Goal: Book appointment/travel/reservation

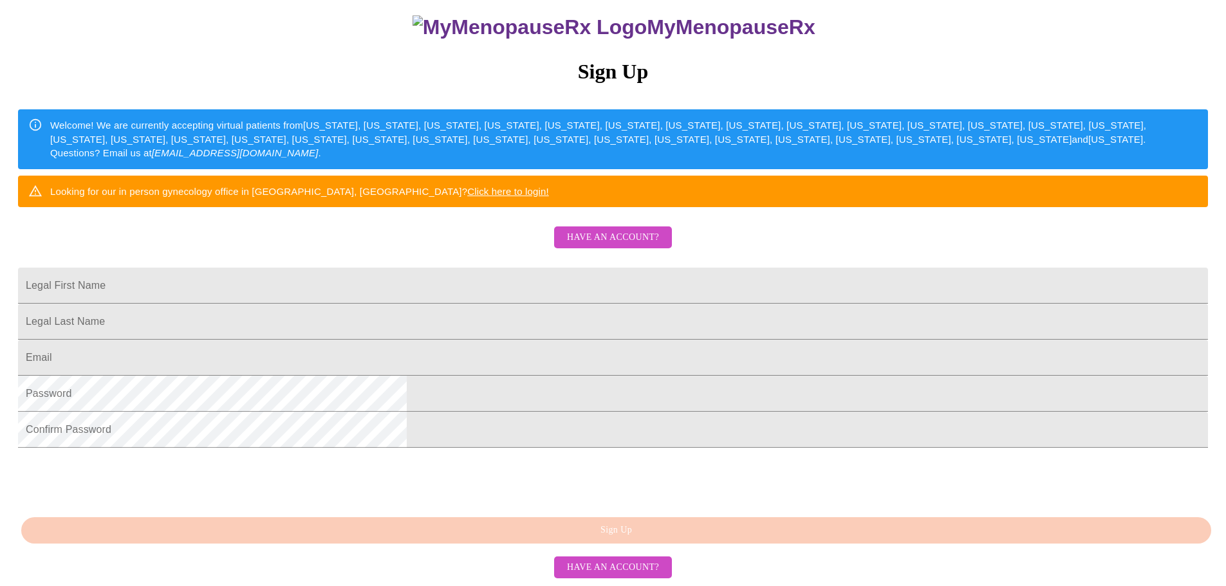
scroll to position [193, 0]
click at [516, 268] on input "Legal First Name" at bounding box center [613, 286] width 1190 height 36
type input "[PERSON_NAME]"
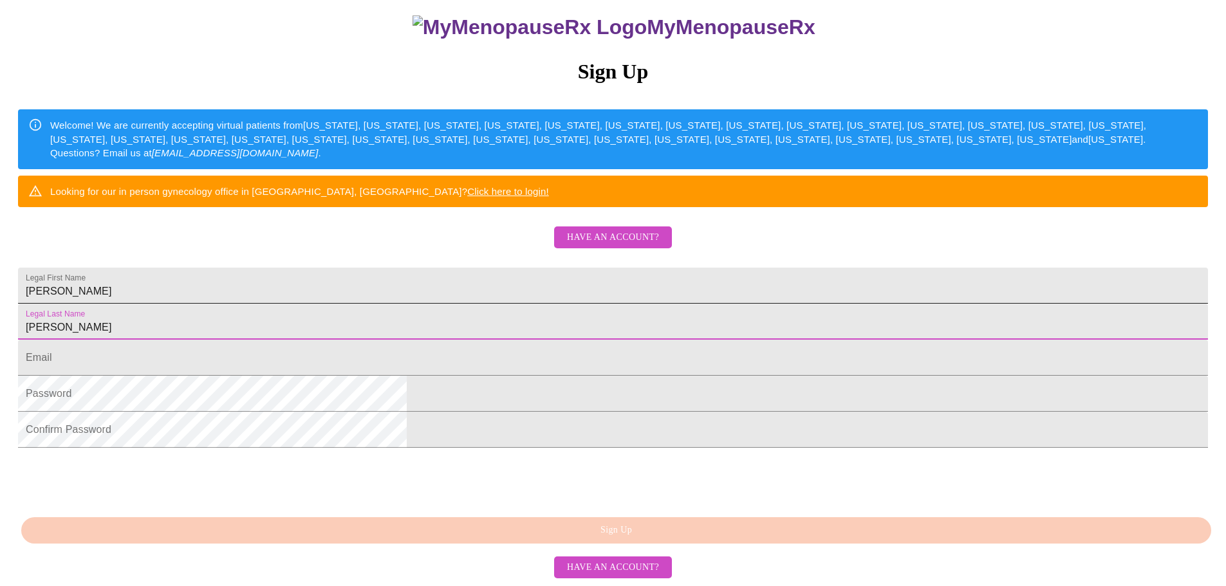
type input "[PERSON_NAME]"
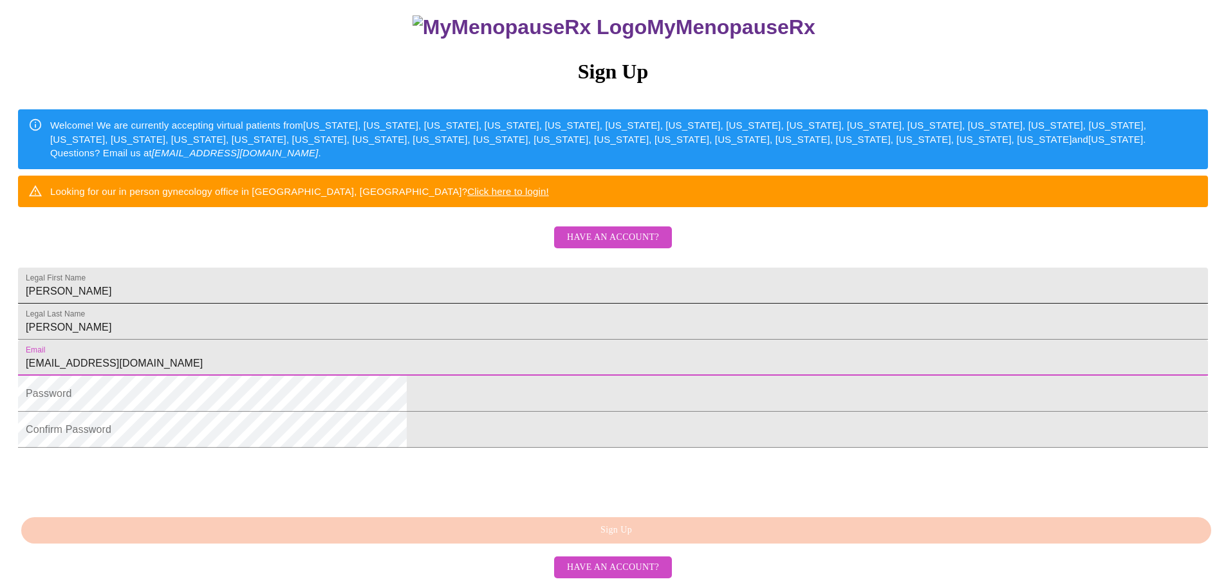
type input "[EMAIL_ADDRESS][DOMAIN_NAME]"
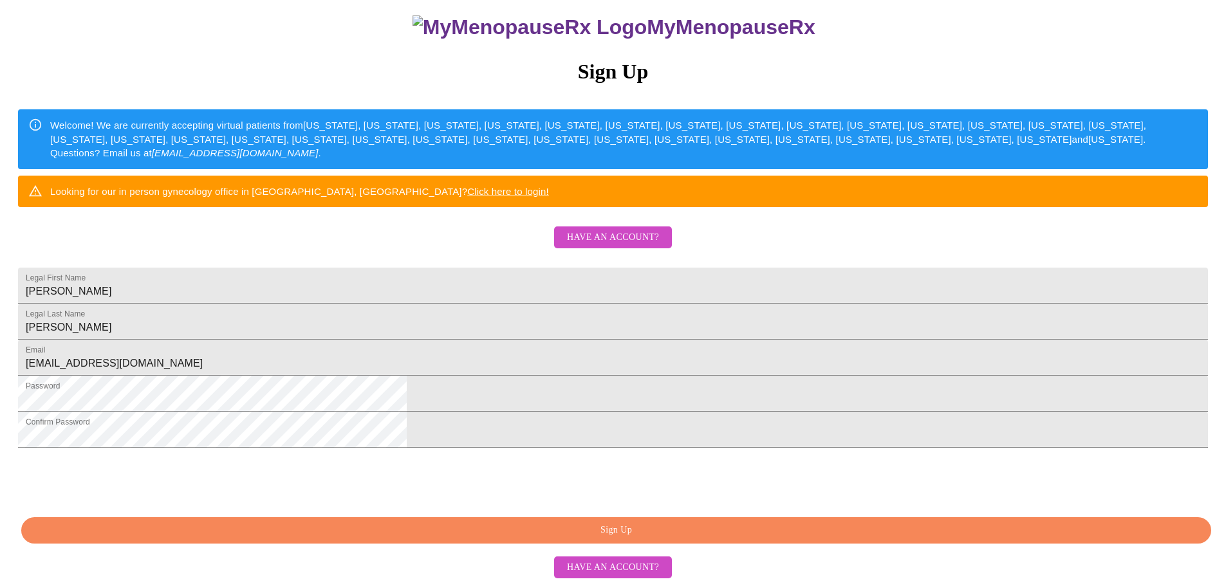
scroll to position [226, 0]
click at [641, 522] on button "Sign Up" at bounding box center [616, 530] width 1190 height 26
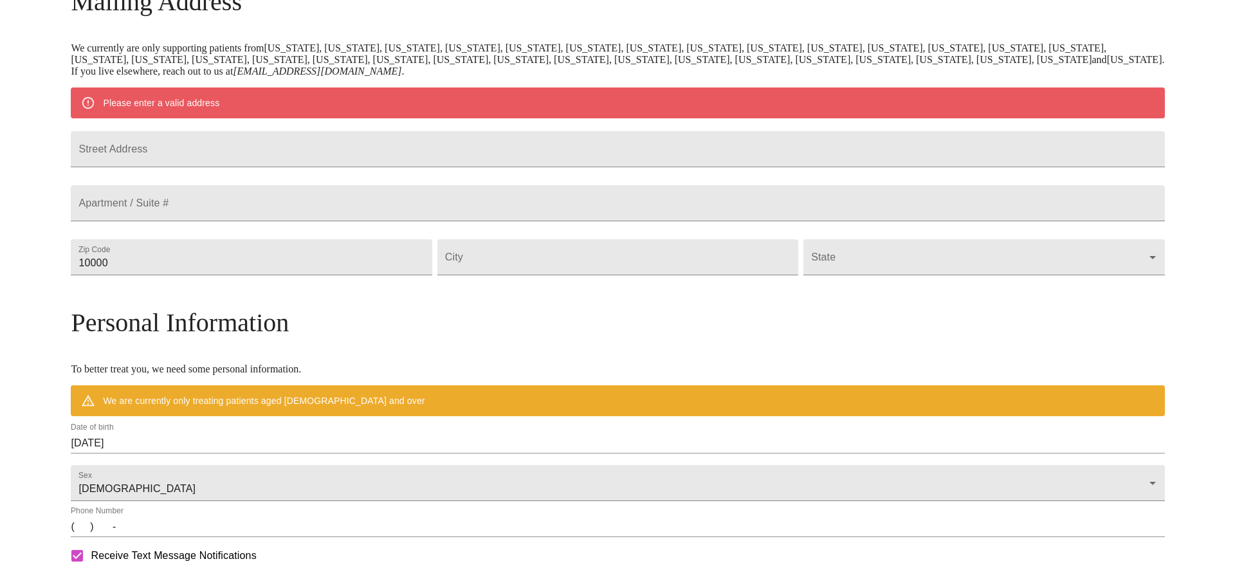
scroll to position [176, 0]
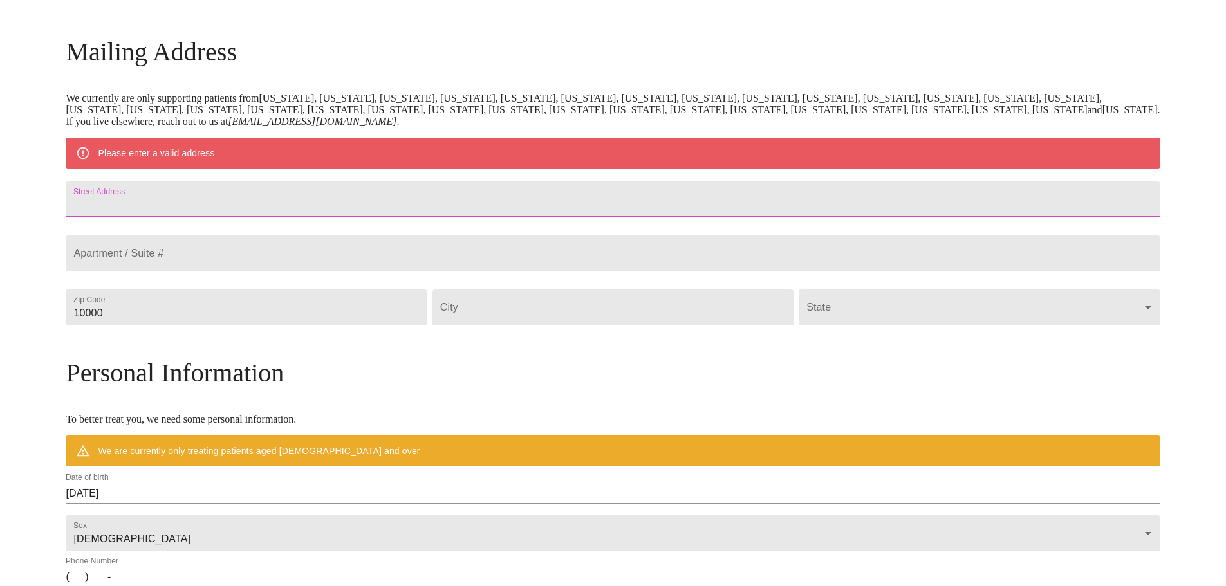
click at [512, 205] on input "Street Address" at bounding box center [613, 199] width 1094 height 36
type input "[STREET_ADDRESS]"
type input "40437"
type input "[GEOGRAPHIC_DATA]"
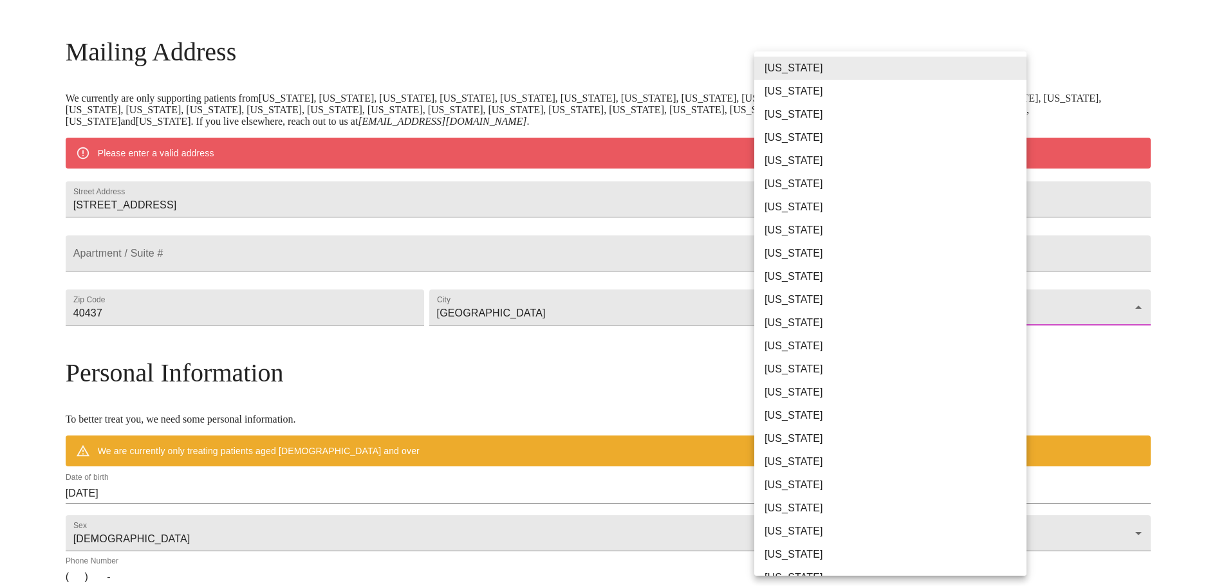
click at [790, 342] on body "MyMenopauseRx Welcome to MyMenopauseRx Since it's your first time here, you'll …" at bounding box center [612, 331] width 1215 height 1003
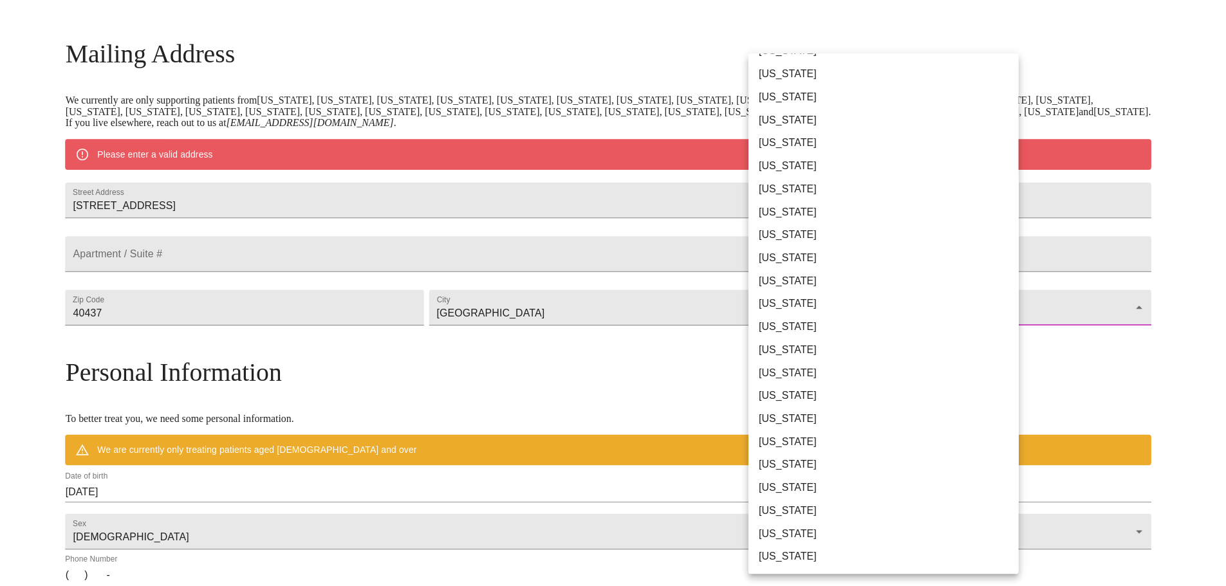
scroll to position [64, 0]
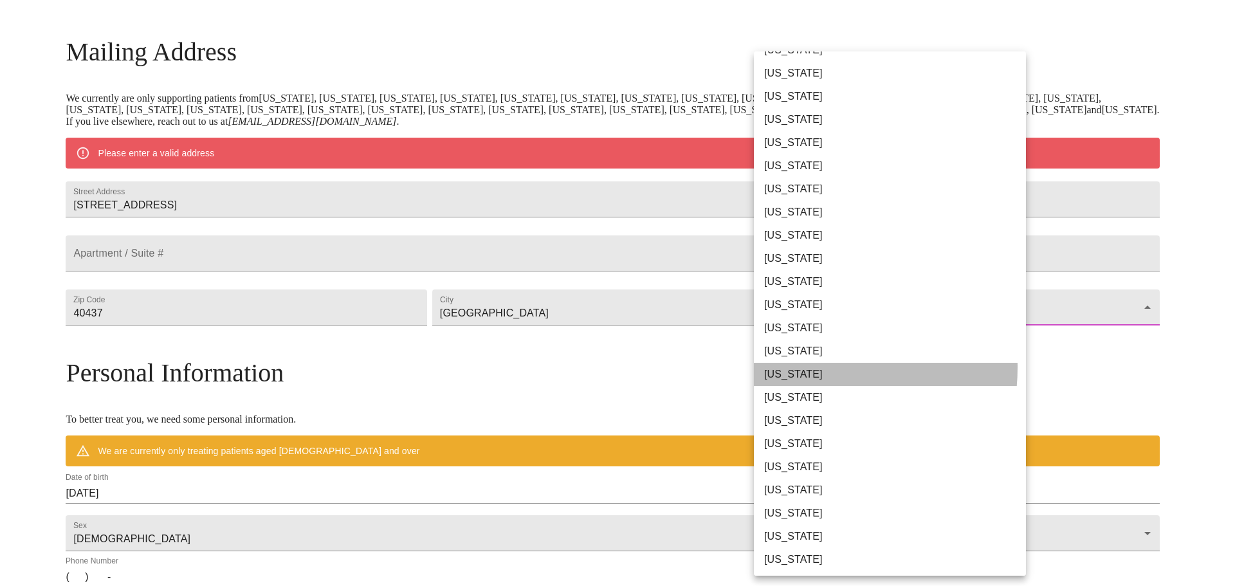
click at [798, 367] on li "[US_STATE]" at bounding box center [895, 374] width 282 height 23
type input "[US_STATE]"
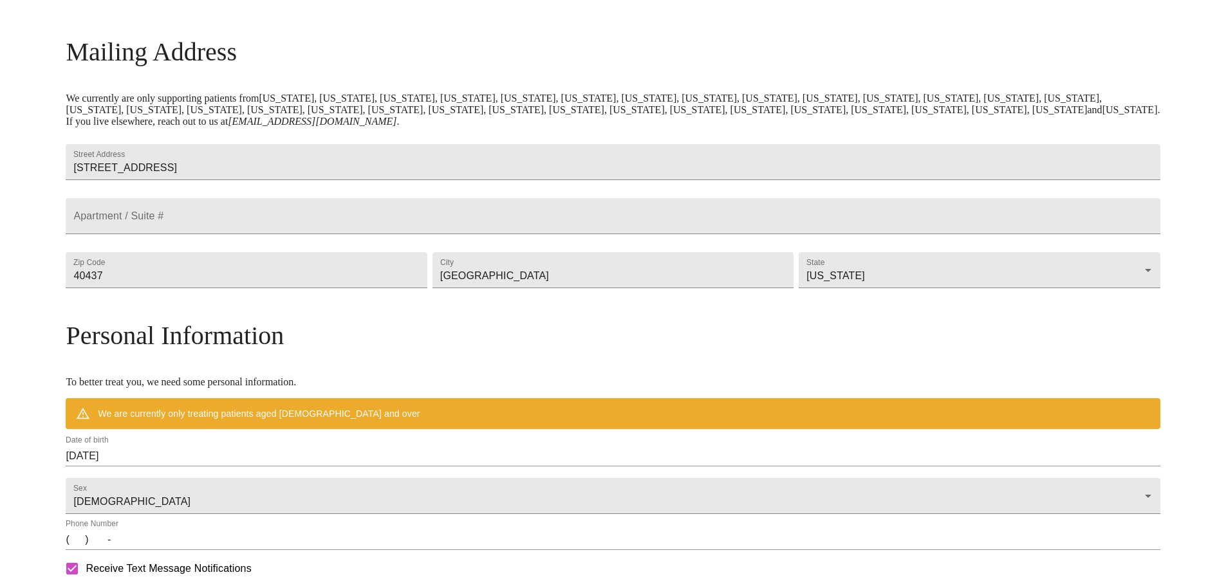
click at [675, 351] on h3 "Personal Information" at bounding box center [613, 335] width 1094 height 30
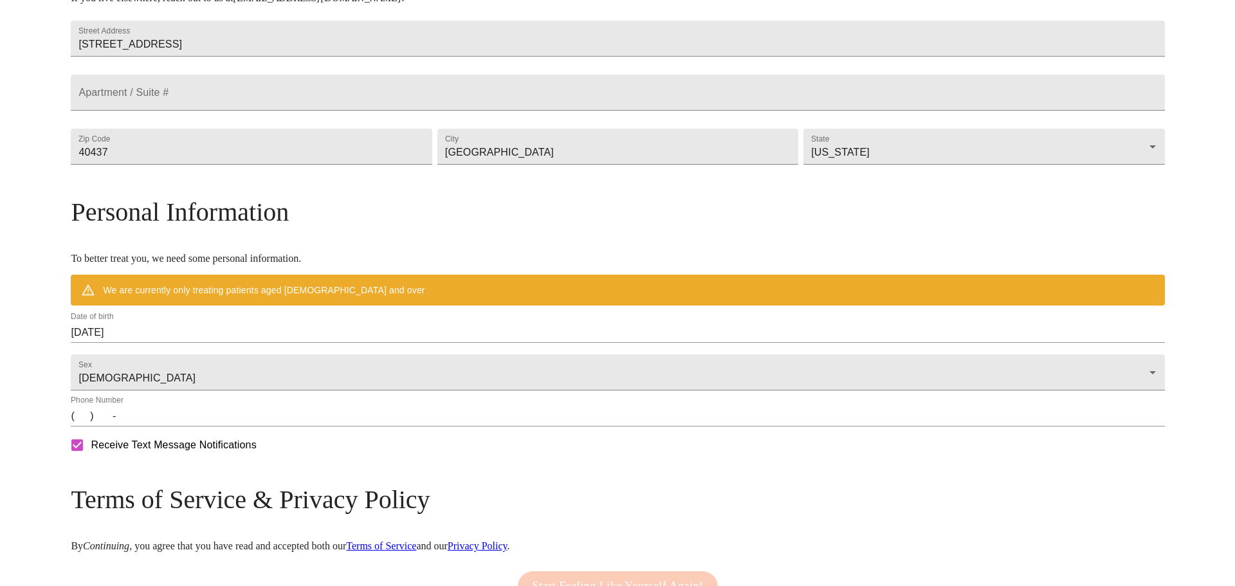
scroll to position [304, 0]
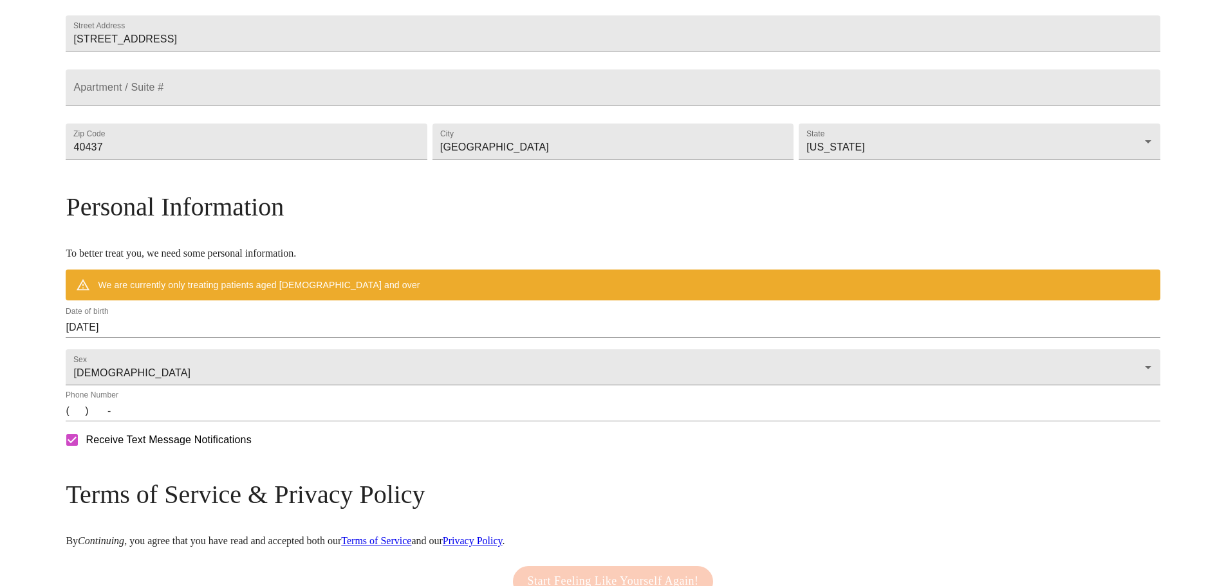
drag, startPoint x: 400, startPoint y: 351, endPoint x: 389, endPoint y: 353, distance: 11.1
click at [389, 338] on input "[DATE]" at bounding box center [613, 327] width 1094 height 21
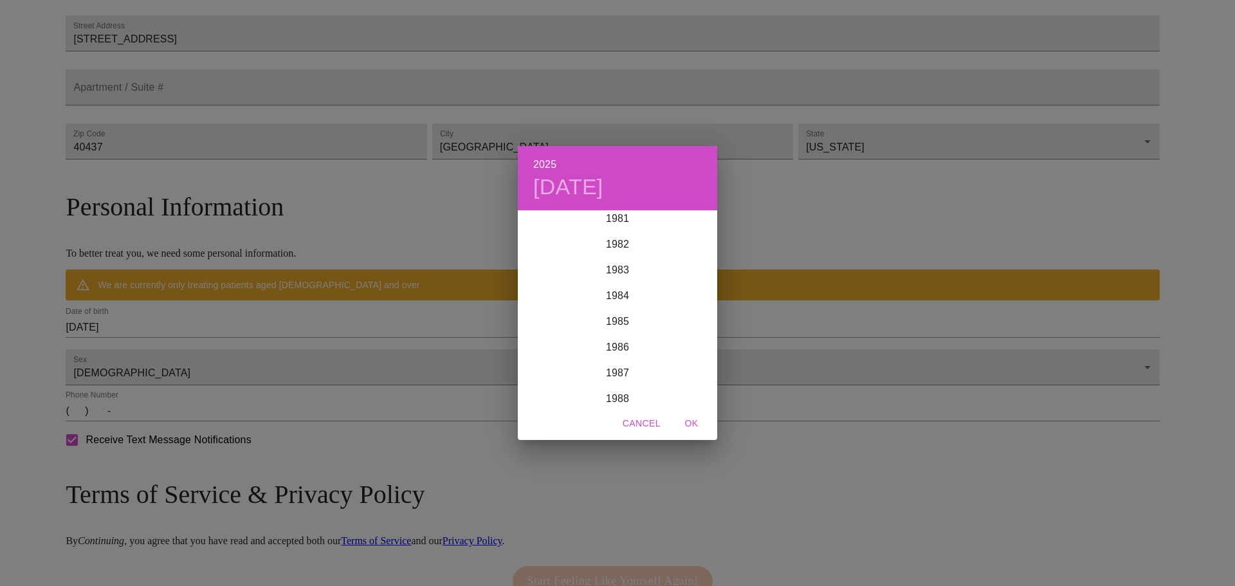
scroll to position [2072, 0]
click at [210, 355] on div "2025 [DATE] 1900 1901 1902 1903 1904 1905 1906 1907 1908 1909 1910 1911 1912 19…" at bounding box center [617, 293] width 1235 height 586
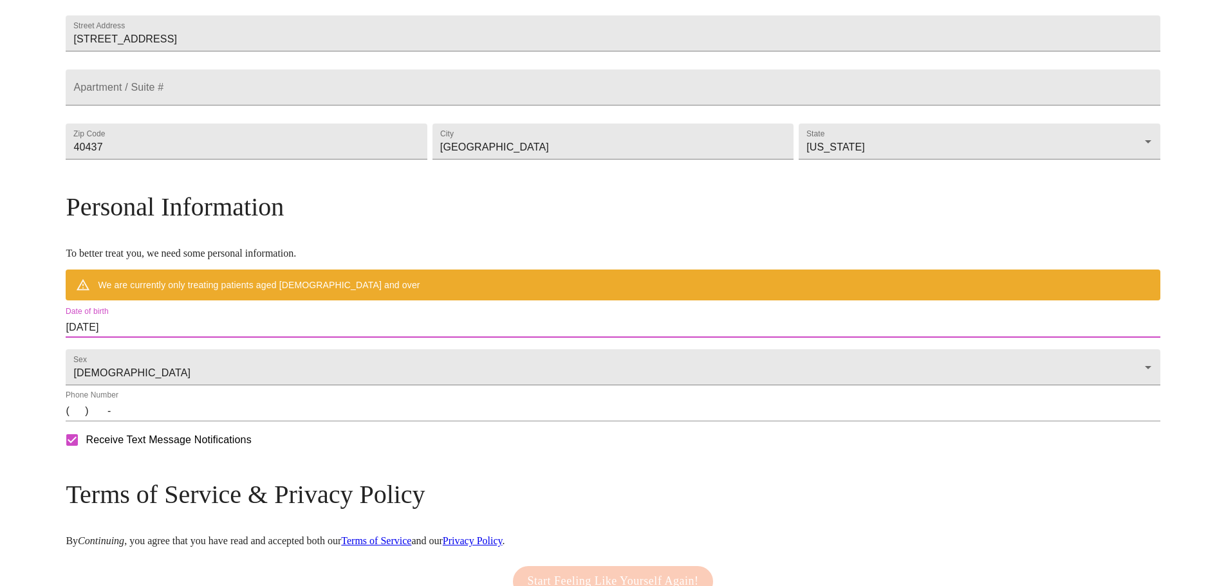
click at [204, 338] on input "[DATE]" at bounding box center [613, 327] width 1094 height 21
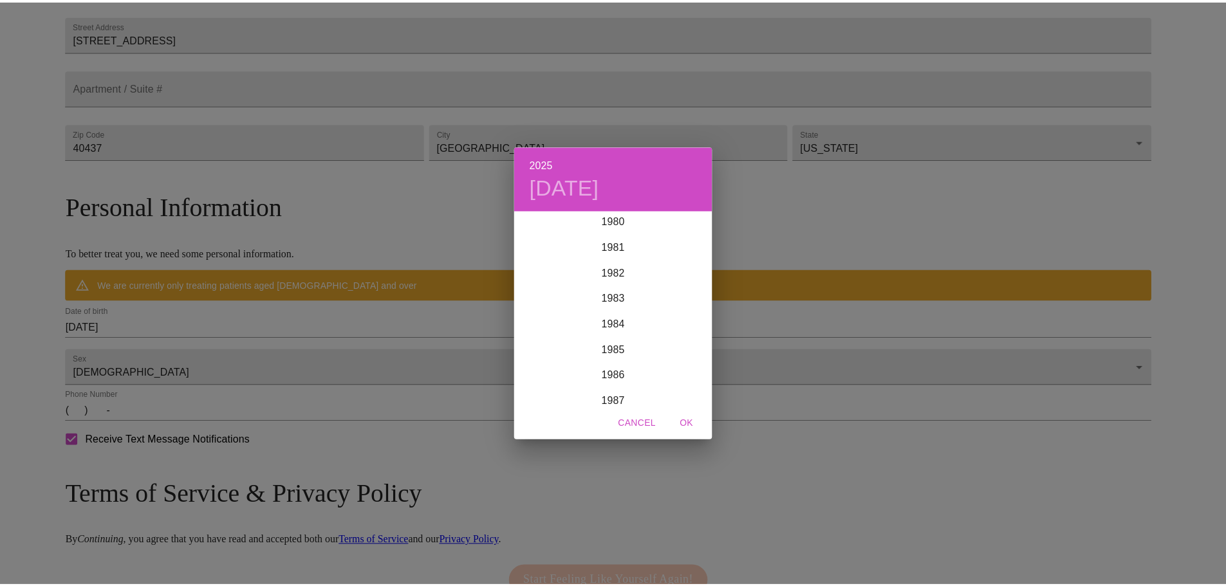
scroll to position [2136, 0]
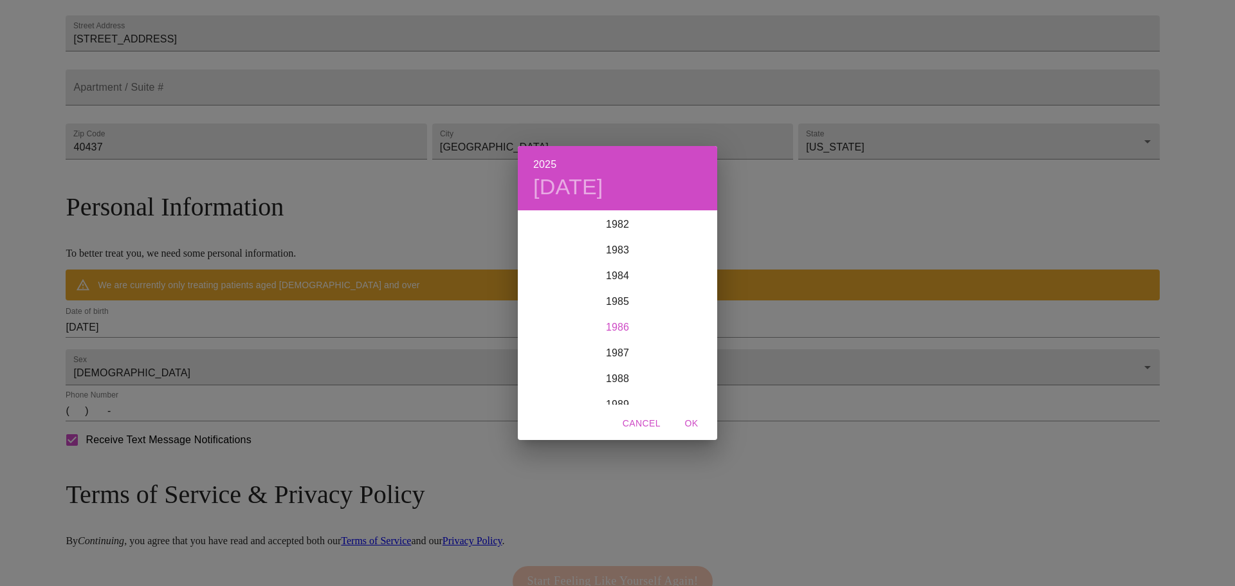
click at [605, 329] on div "1986" at bounding box center [617, 328] width 199 height 26
click at [618, 329] on div "Aug" at bounding box center [617, 332] width 66 height 48
click at [616, 372] on p "27" at bounding box center [617, 371] width 10 height 13
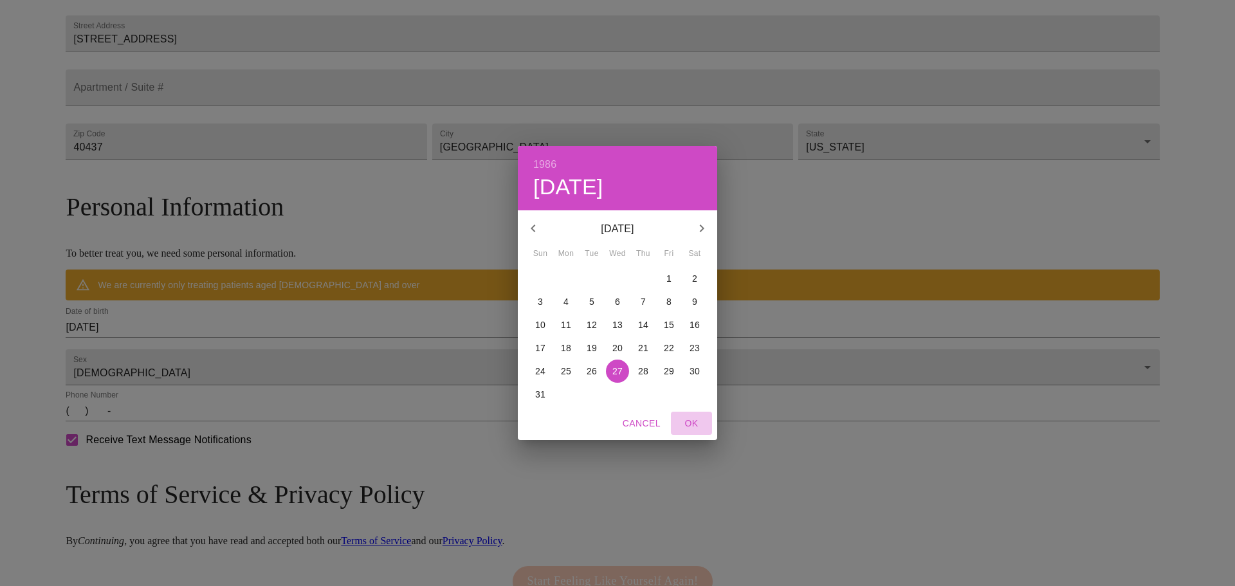
click at [687, 423] on span "OK" at bounding box center [691, 424] width 31 height 16
type input "[DATE]"
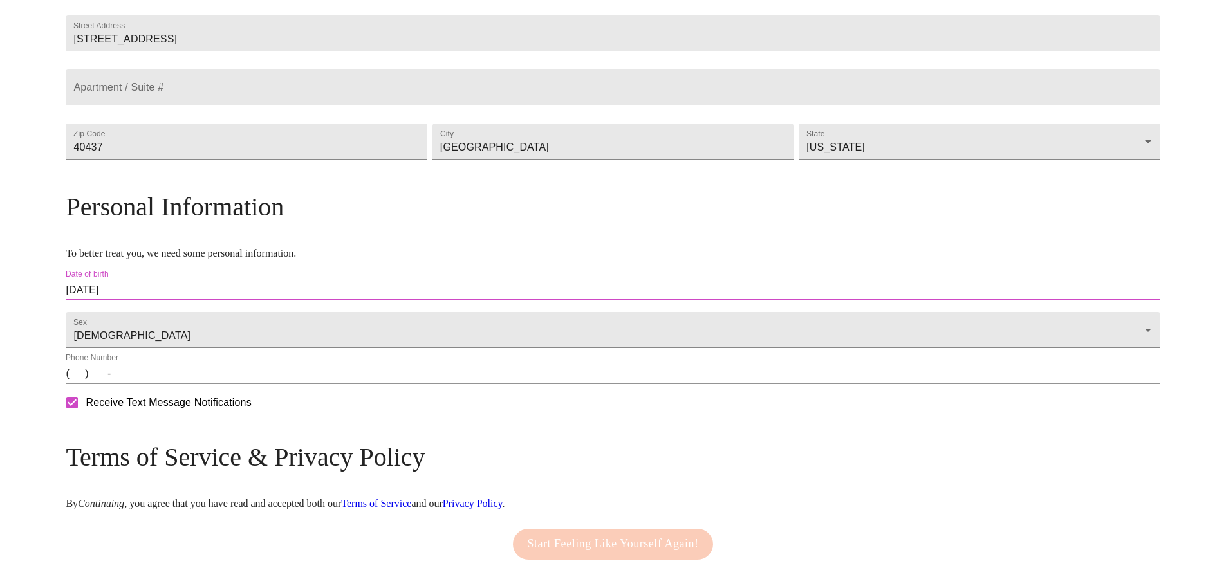
click at [205, 384] on input "(   )    -" at bounding box center [613, 373] width 1094 height 21
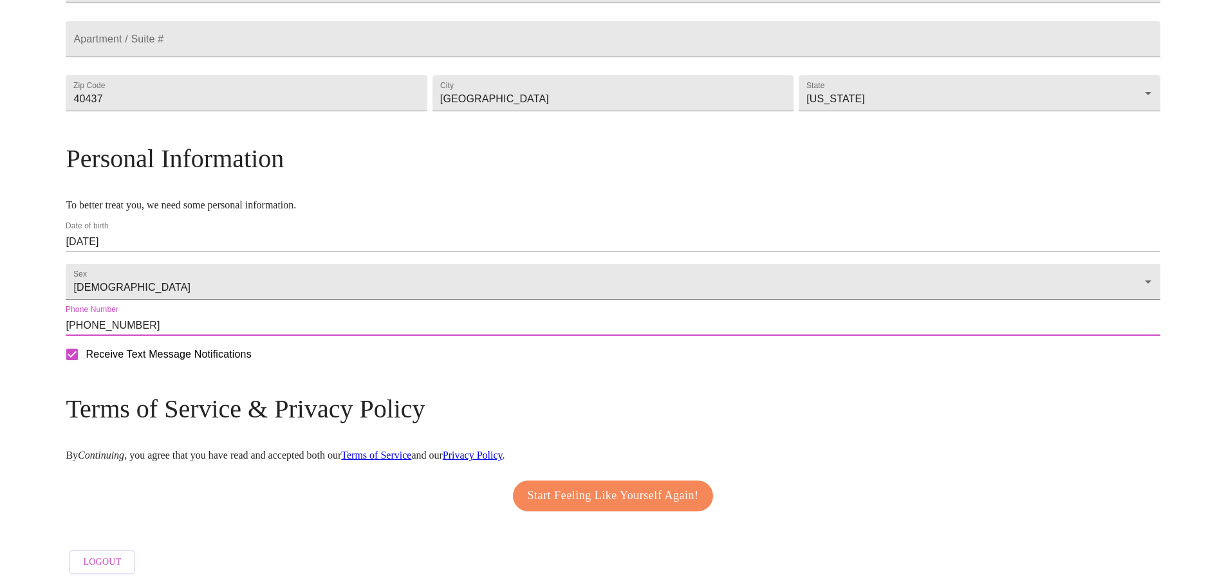
type input "[PHONE_NUMBER]"
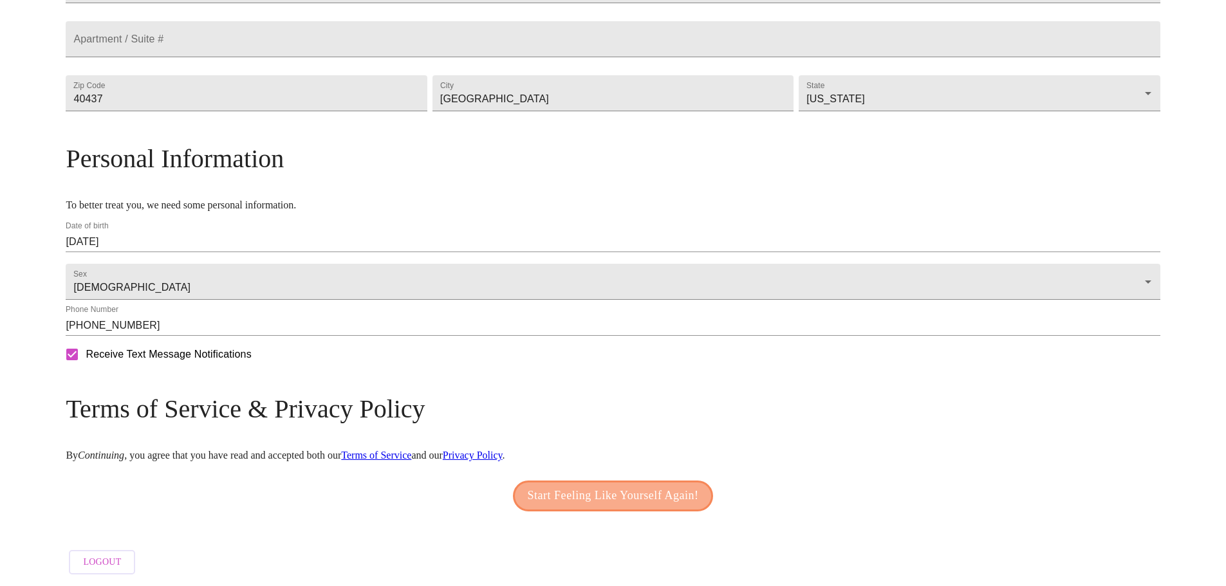
click at [556, 489] on span "Start Feeling Like Yourself Again!" at bounding box center [613, 496] width 171 height 21
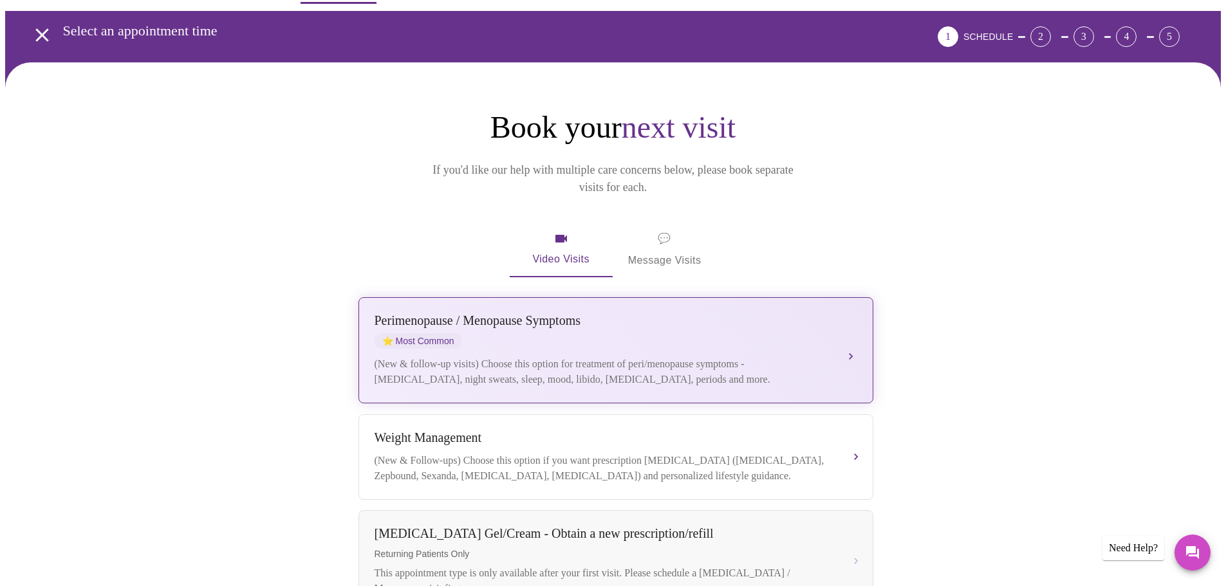
scroll to position [64, 0]
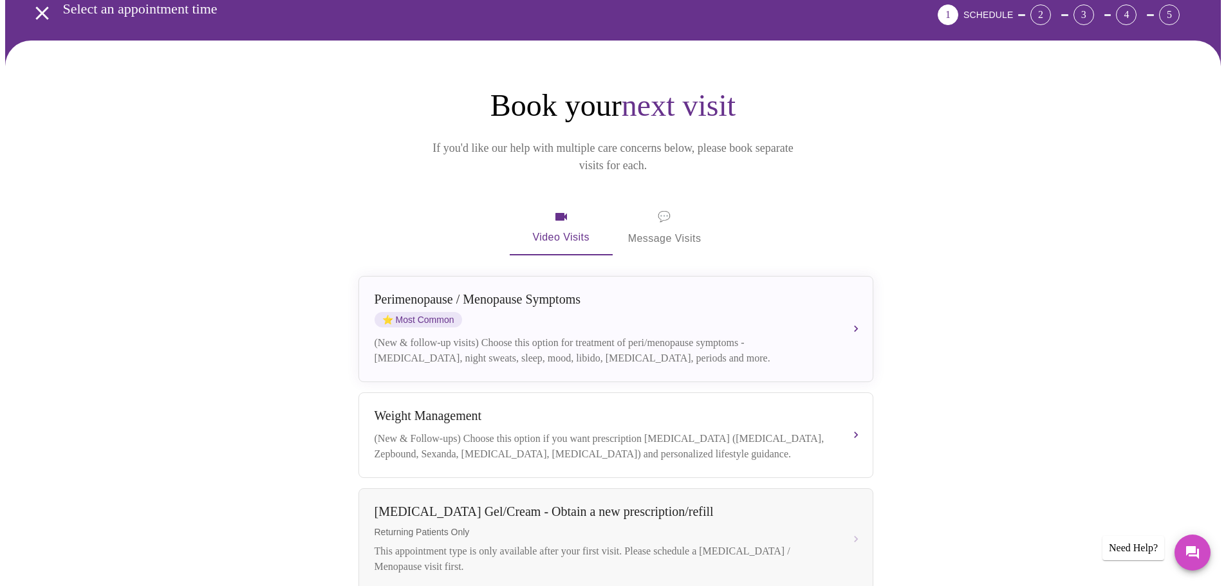
click at [671, 208] on span "💬 Message Visits" at bounding box center [664, 228] width 73 height 40
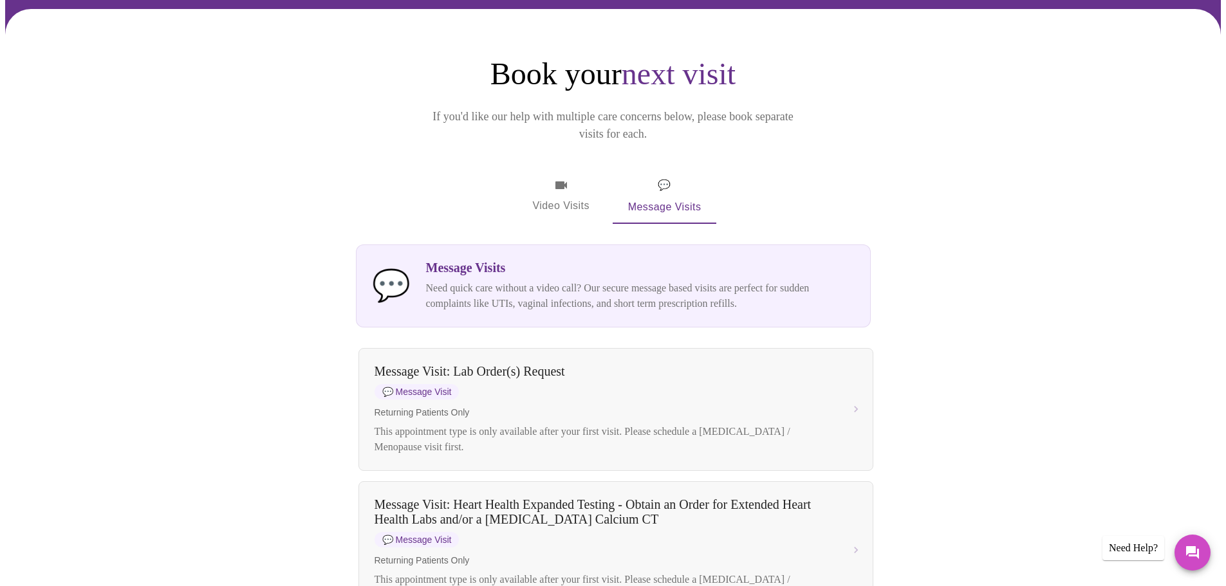
scroll to position [0, 0]
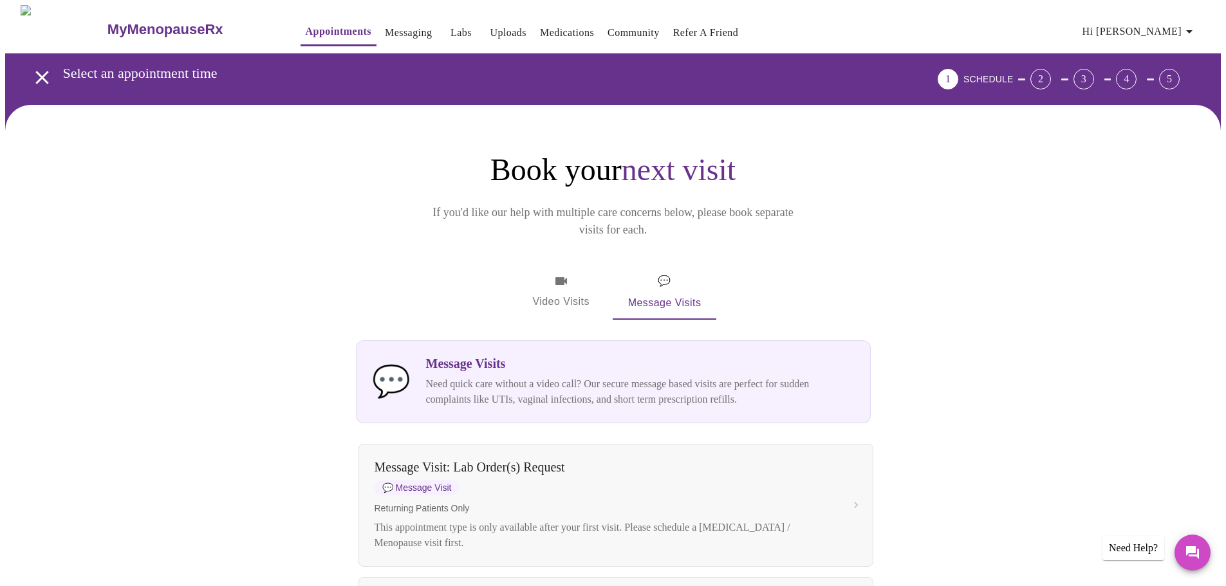
click at [554, 273] on icon "button" at bounding box center [560, 280] width 15 height 15
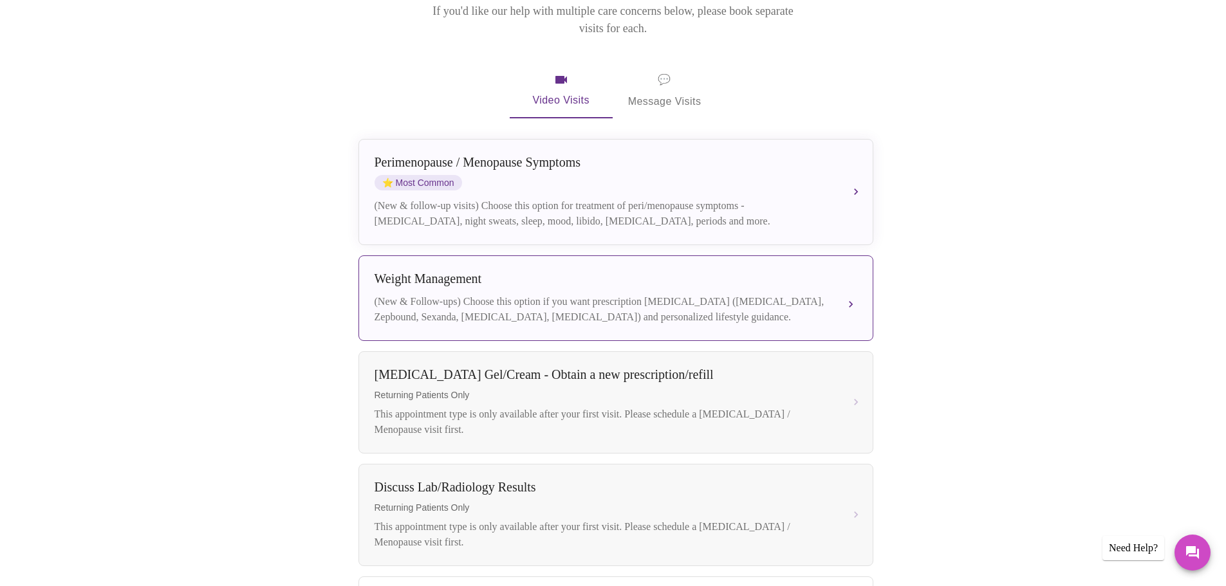
scroll to position [199, 0]
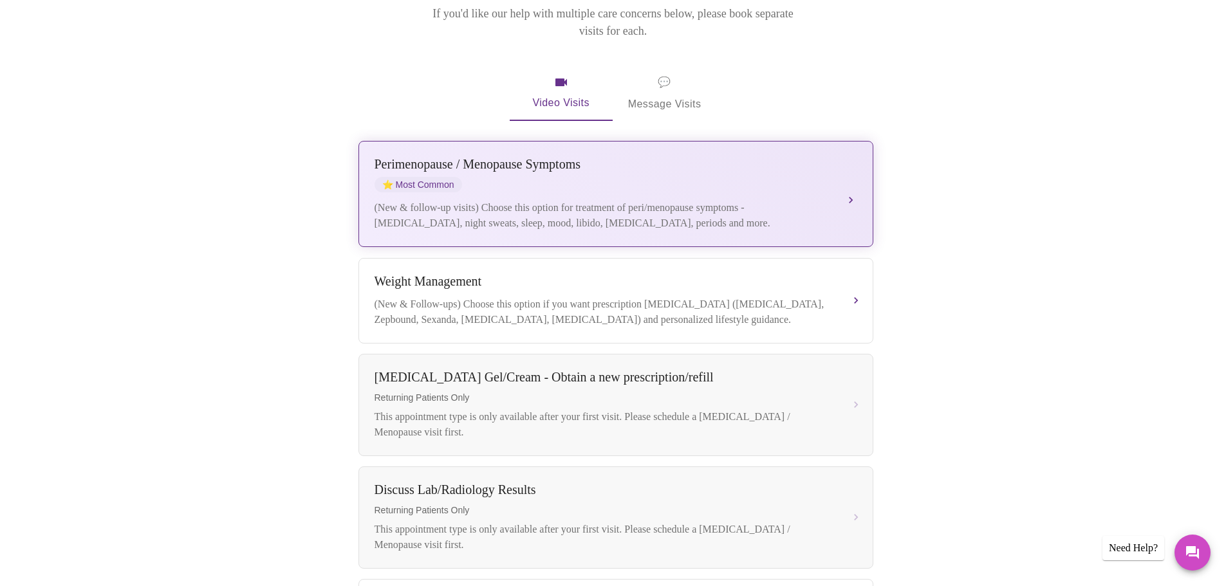
click at [522, 200] on div "(New & follow-up visits) Choose this option for treatment of peri/menopause sym…" at bounding box center [602, 215] width 457 height 31
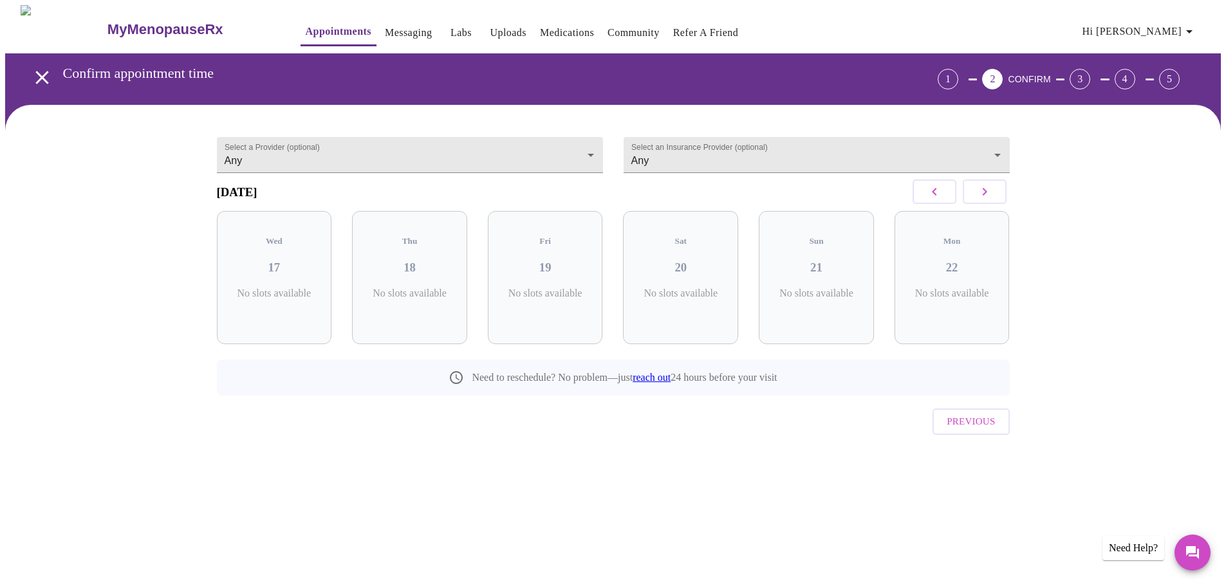
scroll to position [0, 0]
click at [435, 246] on div "Thu 18 1 Slots Left ( 2 Total)" at bounding box center [414, 277] width 115 height 133
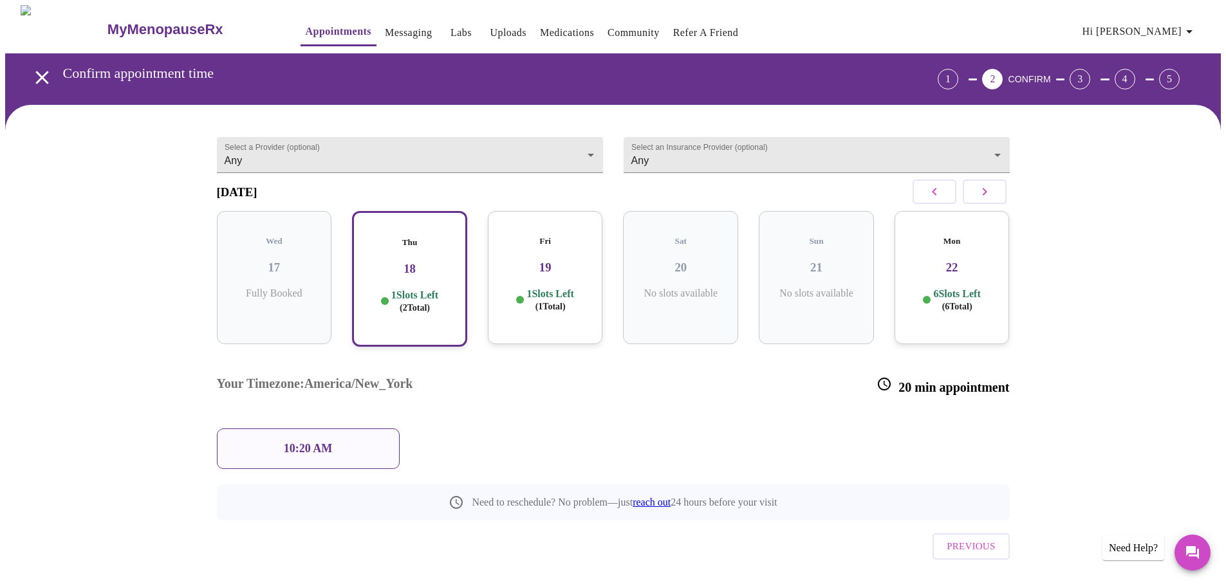
click at [524, 261] on h3 "19" at bounding box center [545, 268] width 95 height 14
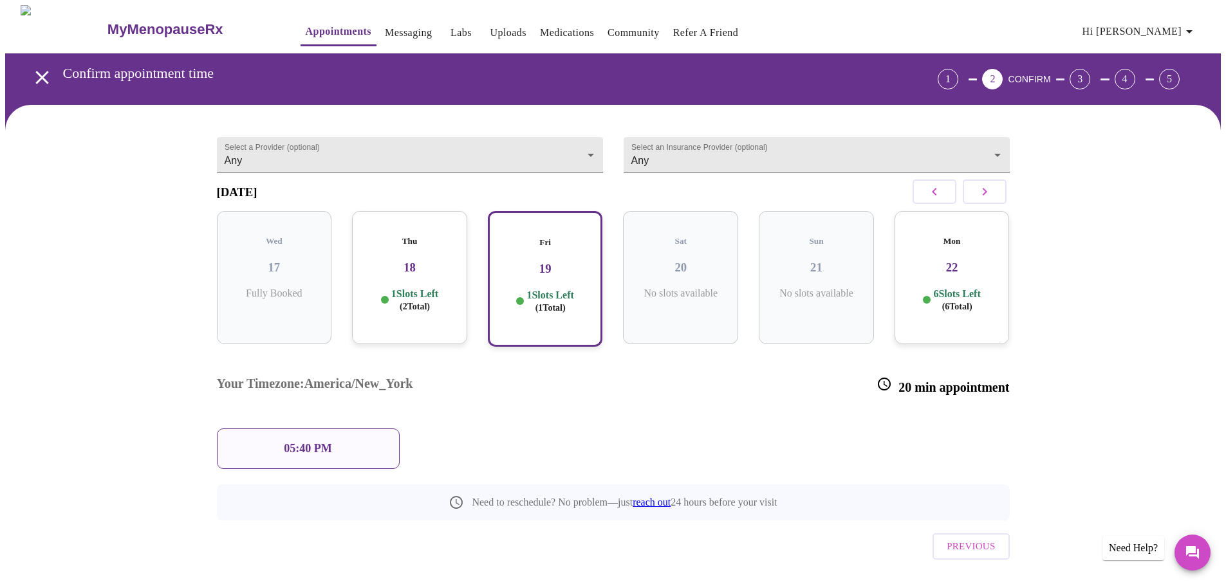
click at [437, 295] on p "1 Slots Left ( 2 Total)" at bounding box center [414, 300] width 47 height 25
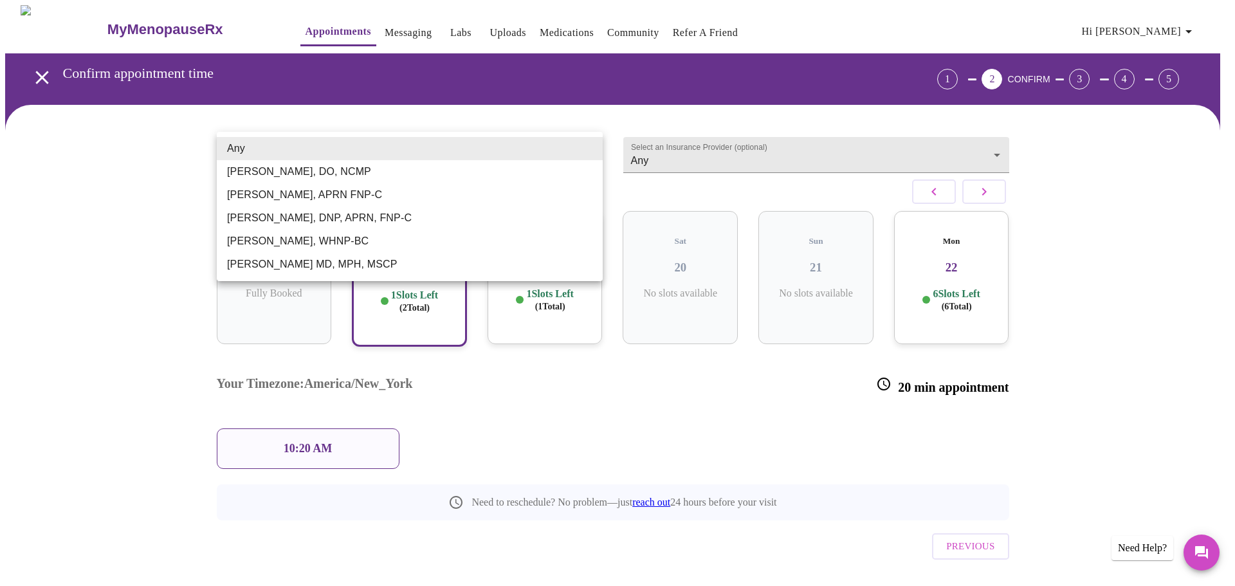
click at [458, 145] on body "MyMenopauseRx Appointments Messaging Labs Uploads Medications Community Refer a…" at bounding box center [617, 314] width 1225 height 619
click at [452, 153] on li "Any" at bounding box center [410, 148] width 386 height 23
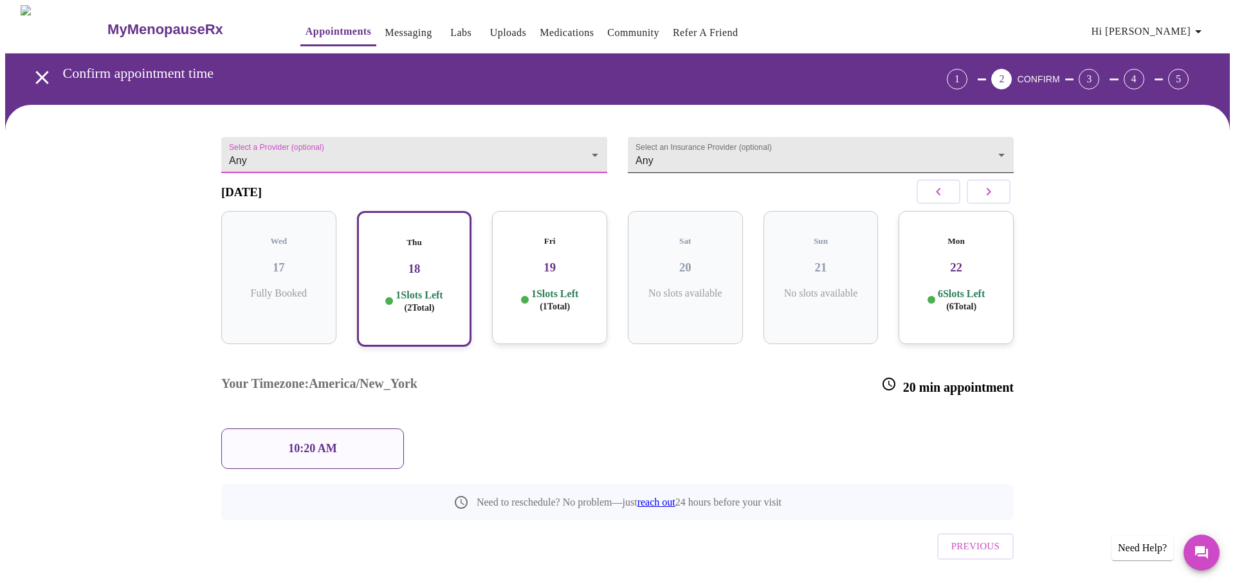
click at [656, 165] on body "MyMenopauseRx Appointments Messaging Labs Uploads Medications Community Refer a…" at bounding box center [617, 314] width 1225 height 619
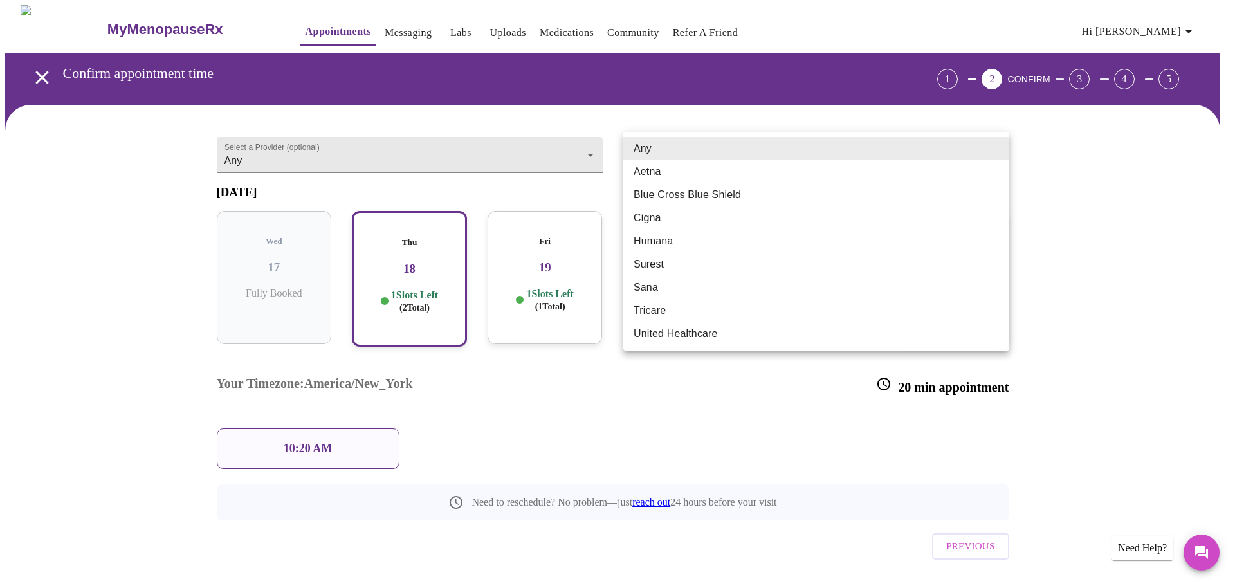
click at [665, 196] on li "Blue Cross Blue Shield" at bounding box center [816, 194] width 386 height 23
type input "Blue Cross Blue Shield"
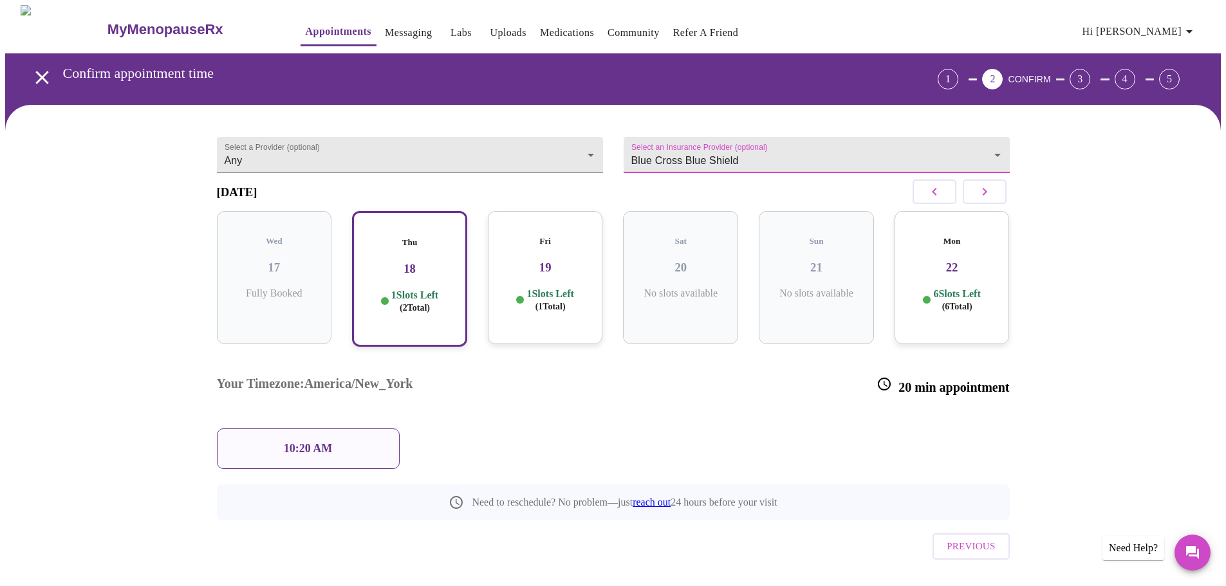
click at [356, 428] on div "10:20 AM" at bounding box center [308, 448] width 183 height 41
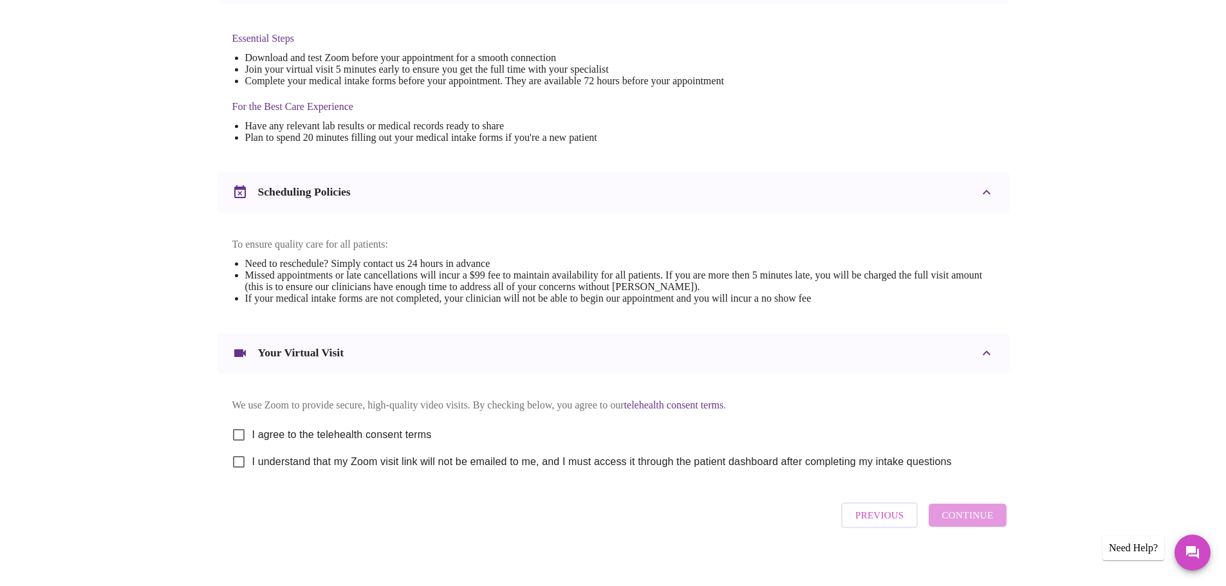
scroll to position [347, 0]
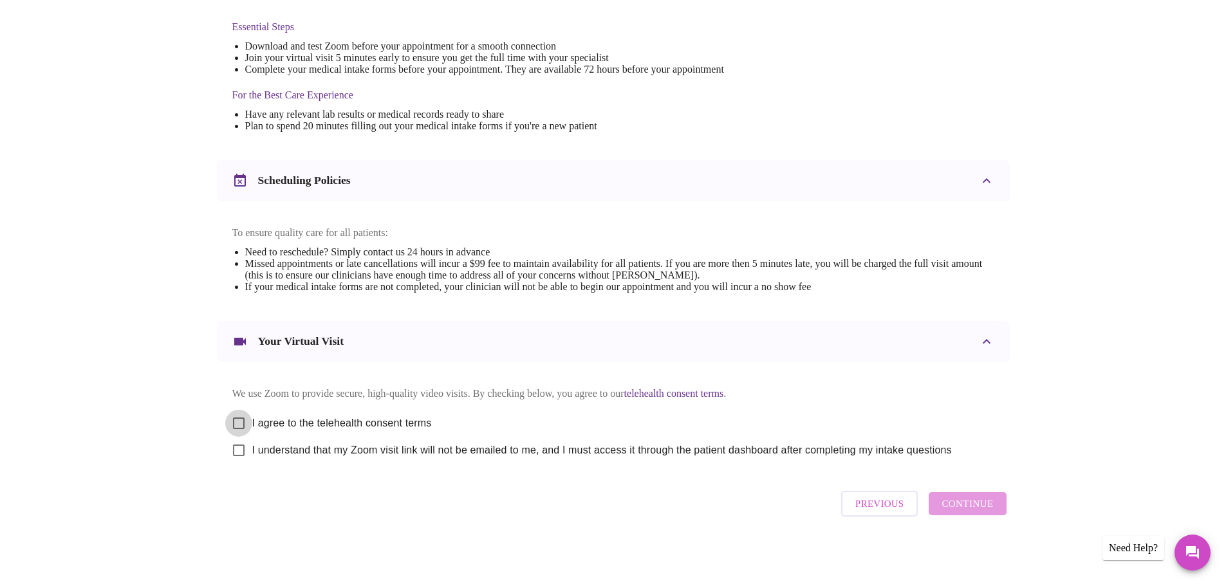
click at [239, 419] on input "I agree to the telehealth consent terms" at bounding box center [238, 423] width 27 height 27
checkbox input "true"
click at [244, 445] on input "I understand that my Zoom visit link will not be emailed to me, and I must acce…" at bounding box center [238, 450] width 27 height 27
checkbox input "true"
click at [947, 502] on span "Continue" at bounding box center [966, 503] width 51 height 17
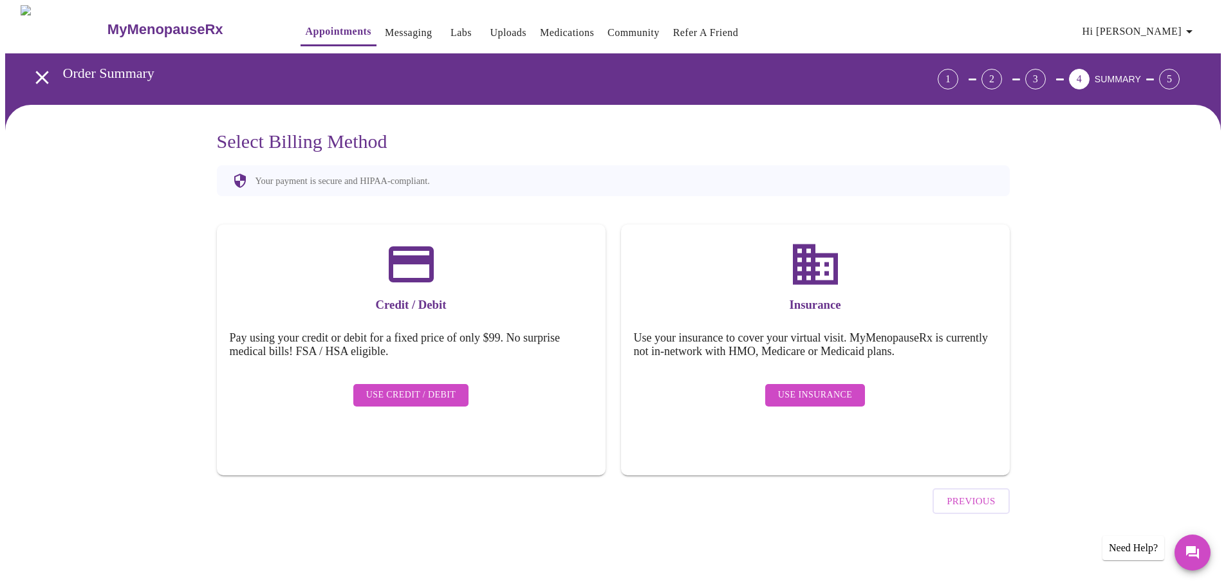
scroll to position [0, 0]
click at [826, 387] on span "Use Insurance" at bounding box center [819, 395] width 74 height 16
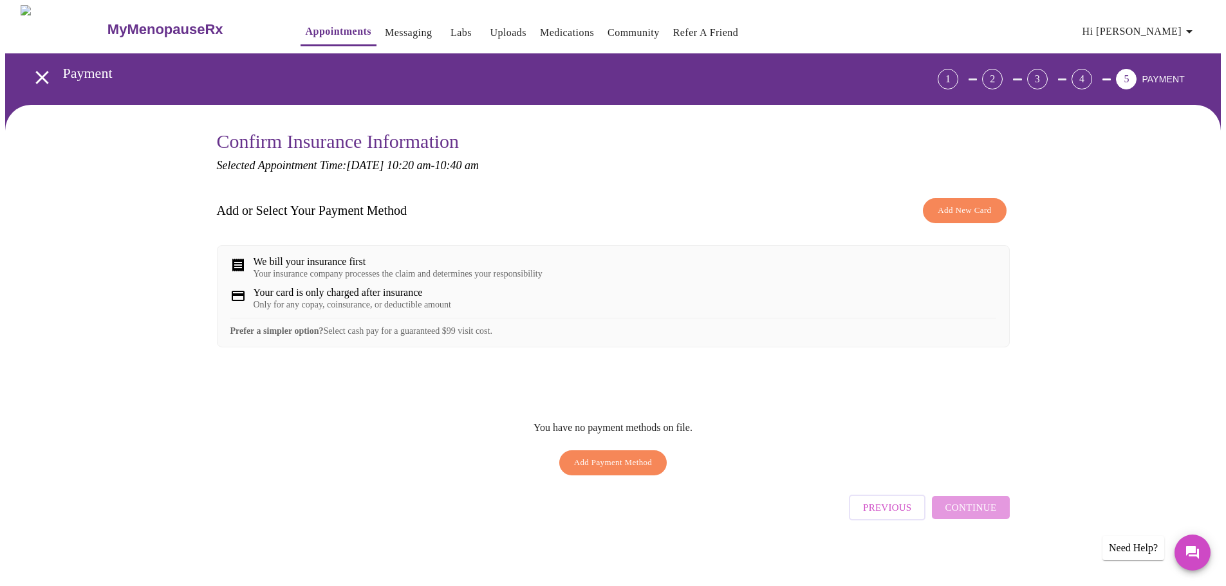
click at [649, 470] on span "Add Payment Method" at bounding box center [613, 462] width 78 height 15
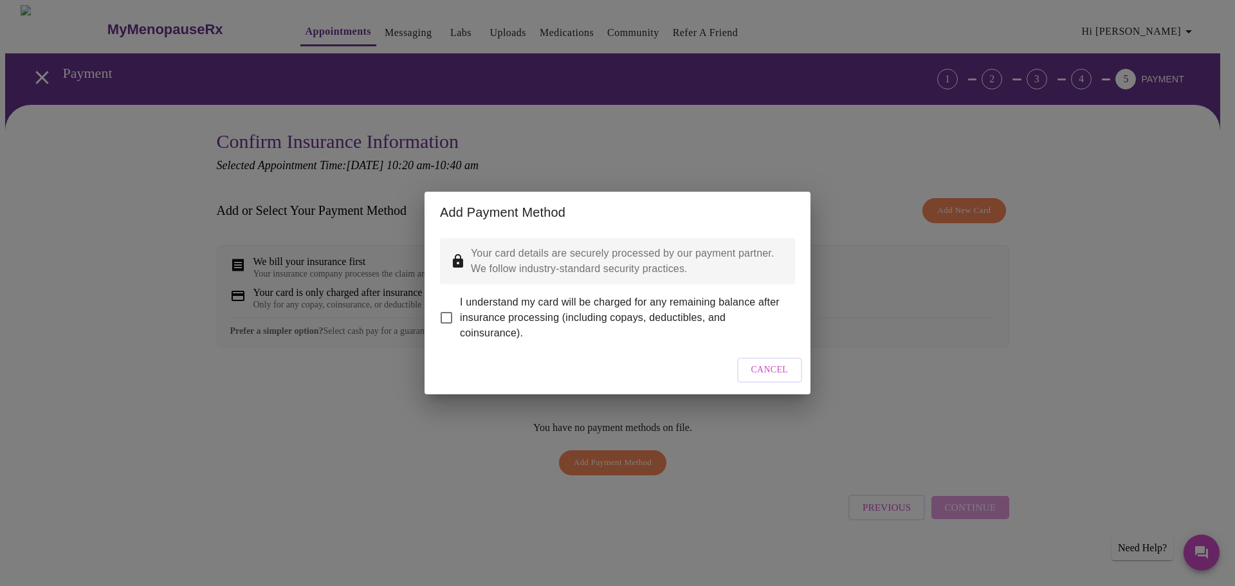
click at [564, 305] on span "I understand my card will be charged for any remaining balance after insurance …" at bounding box center [622, 318] width 325 height 46
click at [460, 305] on input "I understand my card will be charged for any remaining balance after insurance …" at bounding box center [446, 317] width 27 height 27
checkbox input "true"
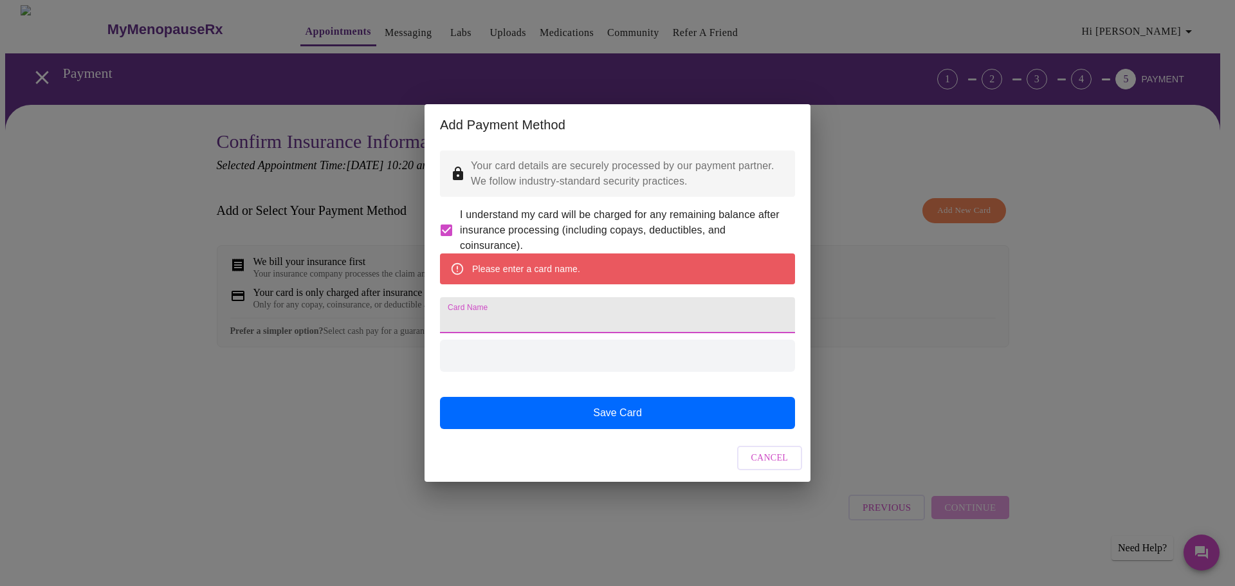
click at [576, 325] on input "Card Name" at bounding box center [617, 315] width 355 height 36
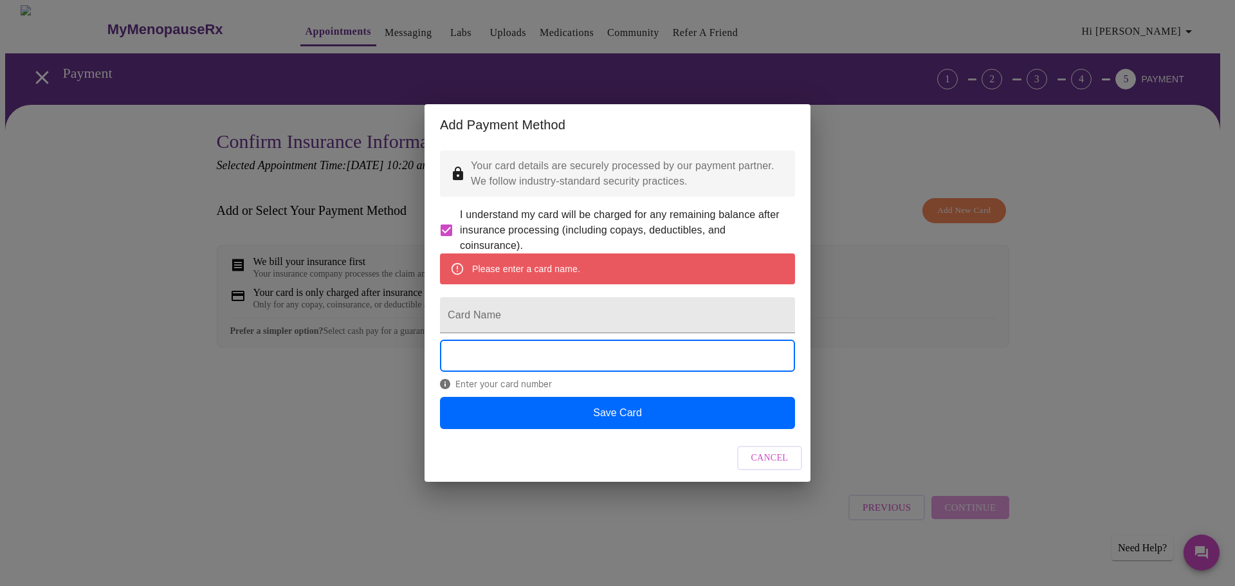
click at [852, 294] on div "Add Payment Method Your card details are securely processed by our payment part…" at bounding box center [617, 293] width 1235 height 586
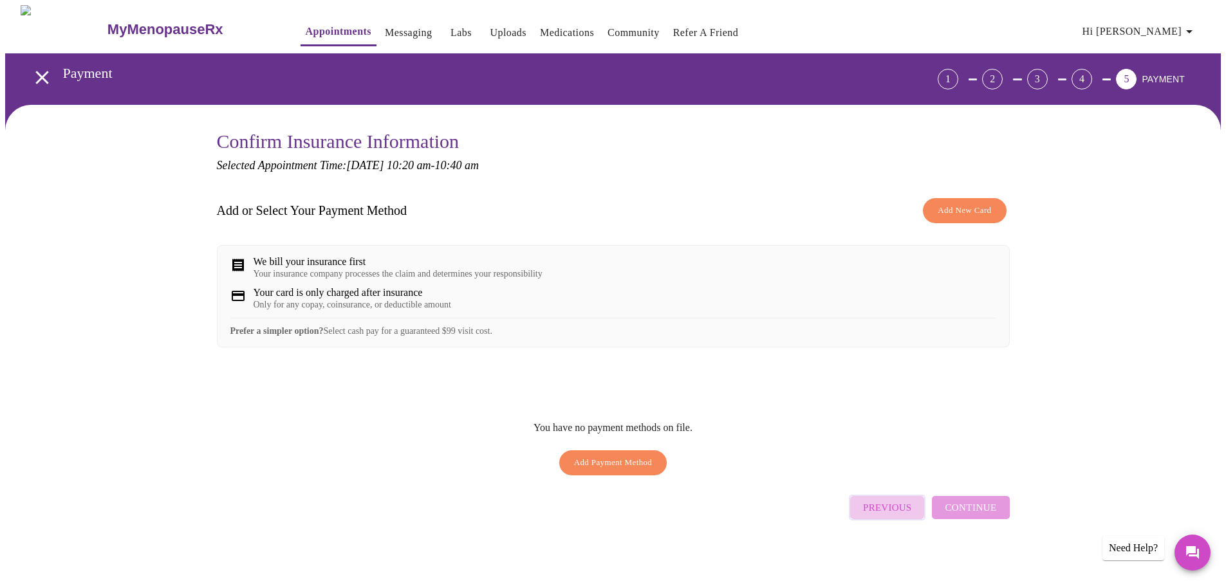
click at [890, 516] on span "Previous" at bounding box center [887, 507] width 48 height 17
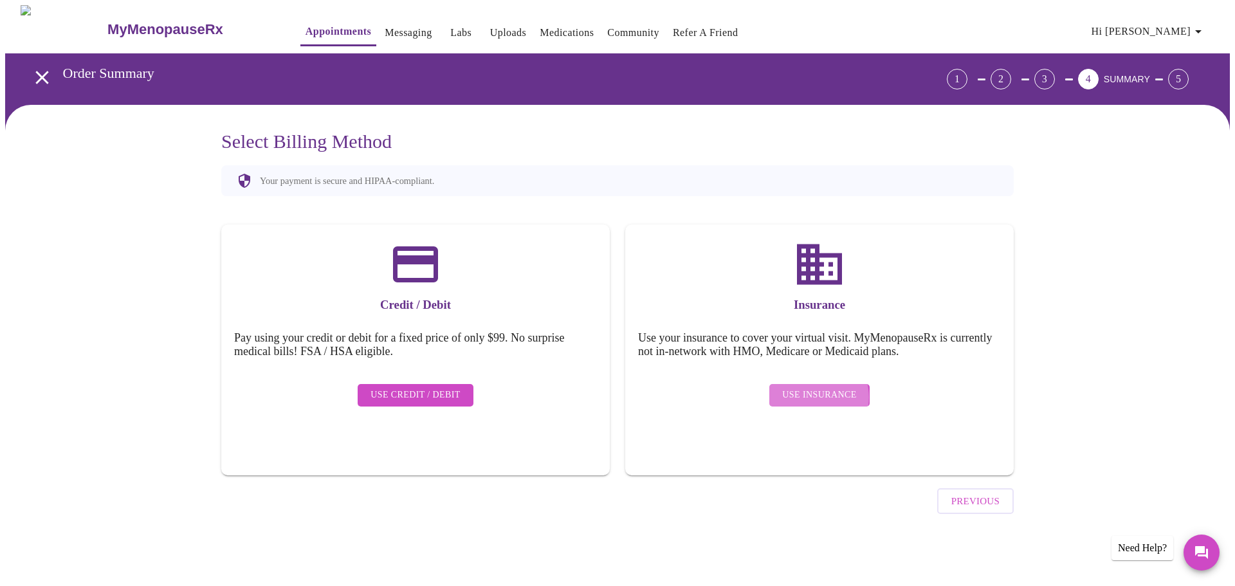
click at [814, 387] on span "Use Insurance" at bounding box center [819, 395] width 74 height 16
